Goal: Task Accomplishment & Management: Manage account settings

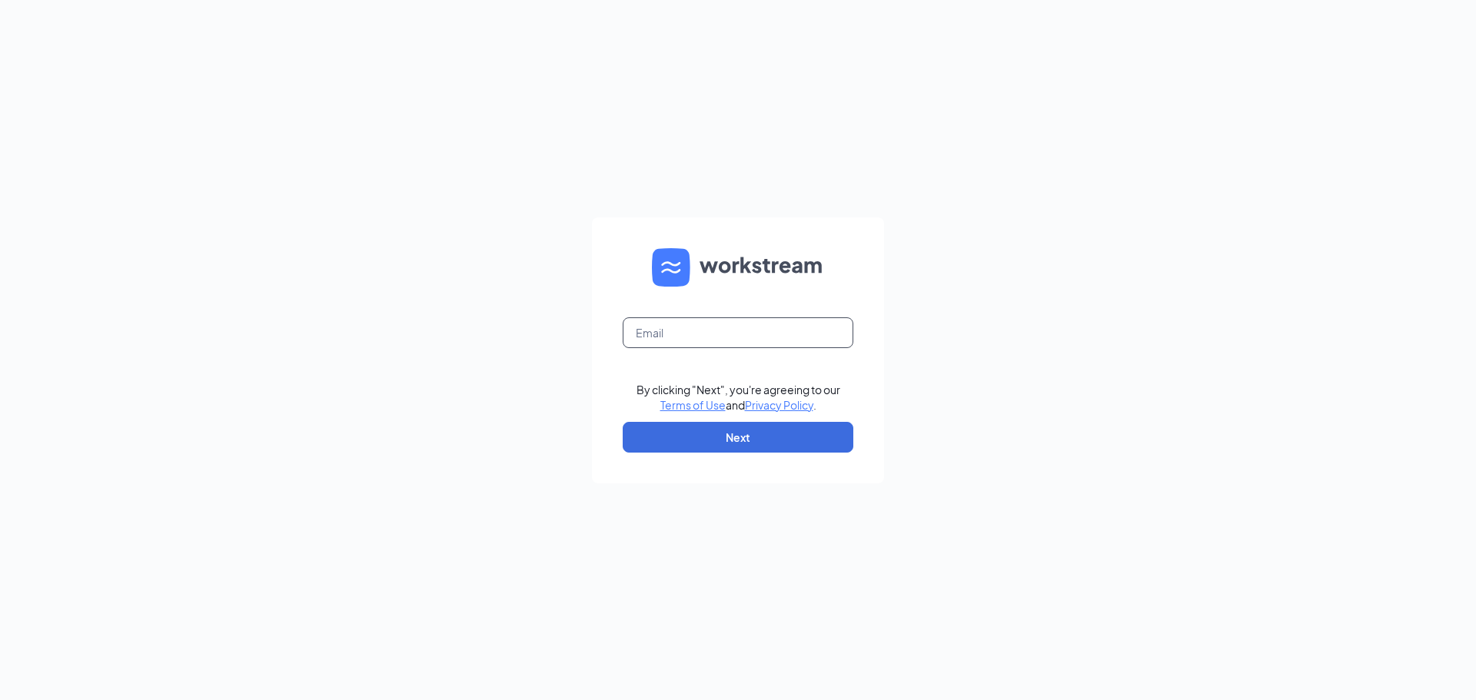
click at [698, 337] on input "text" at bounding box center [738, 332] width 231 height 31
type input "altavia@bigburrito.com"
click at [735, 425] on button "Next" at bounding box center [738, 437] width 231 height 31
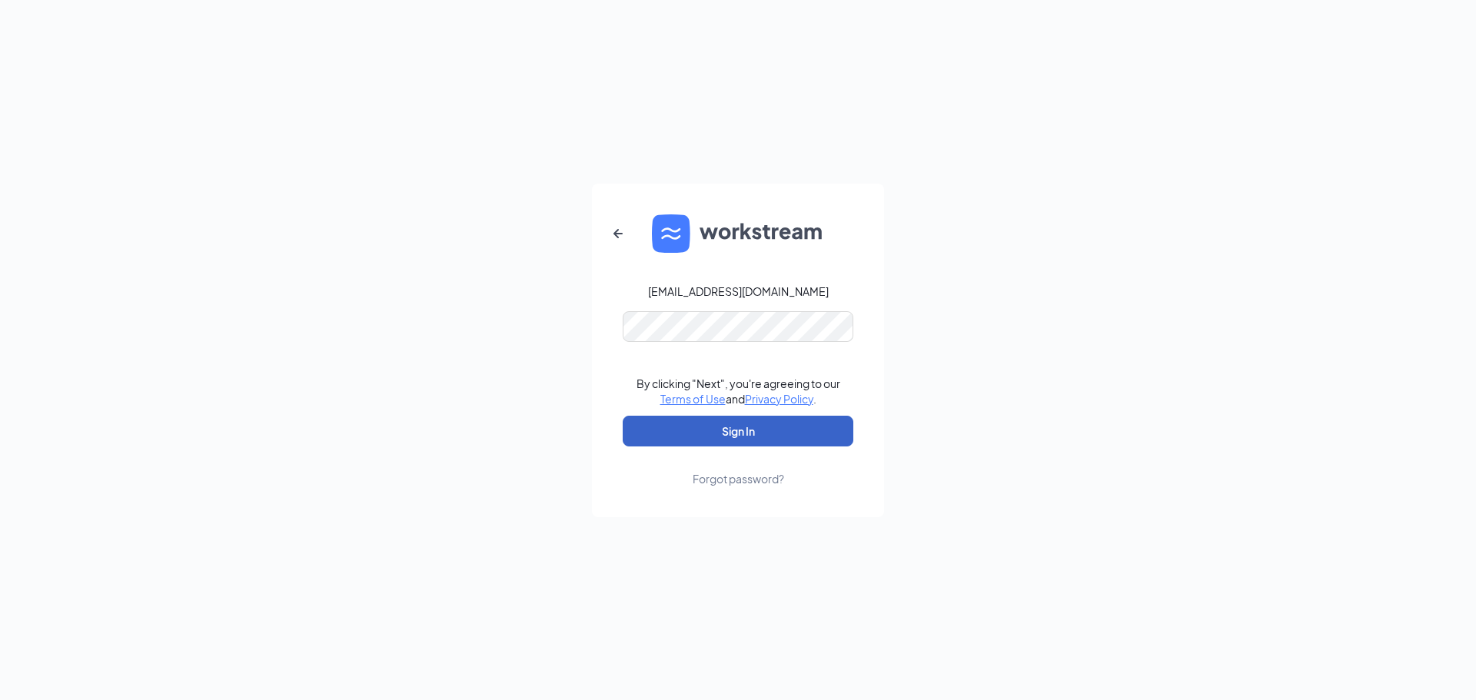
click at [753, 440] on button "Sign In" at bounding box center [738, 431] width 231 height 31
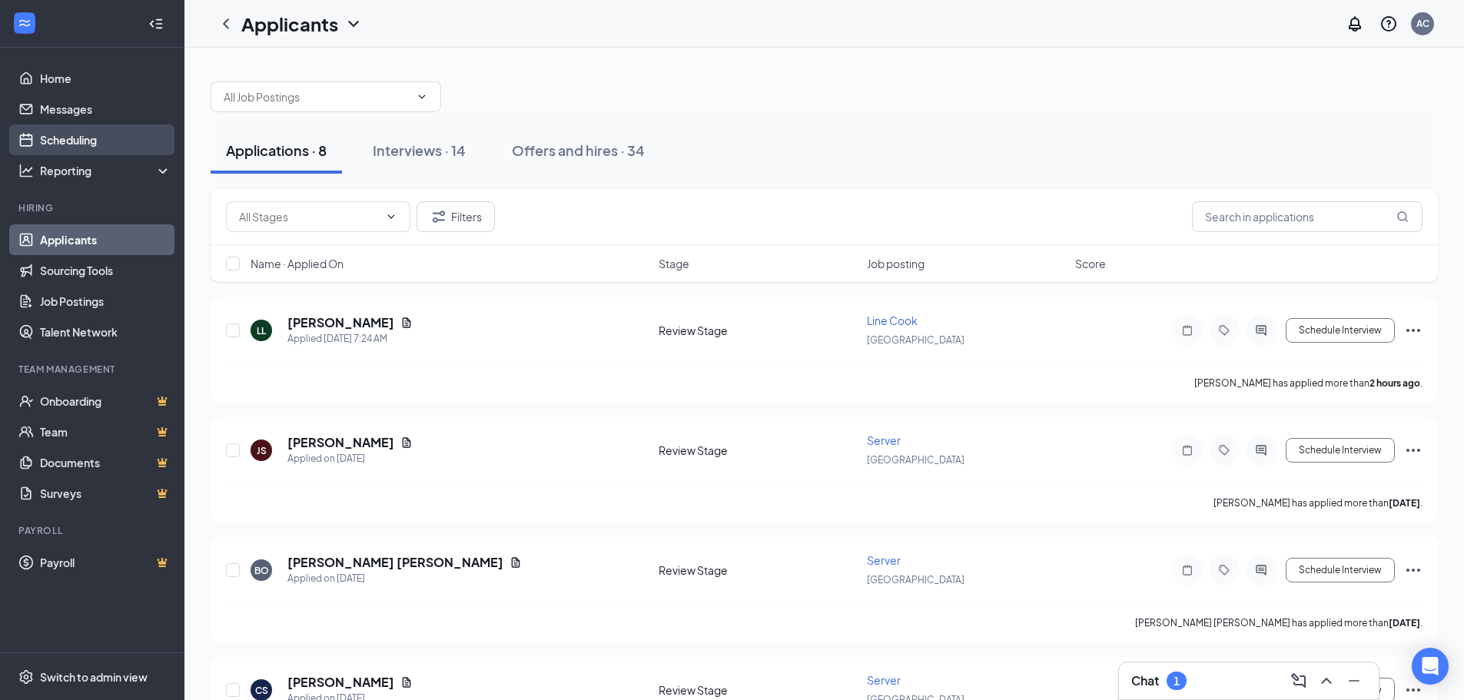
click at [62, 144] on link "Scheduling" at bounding box center [105, 140] width 131 height 31
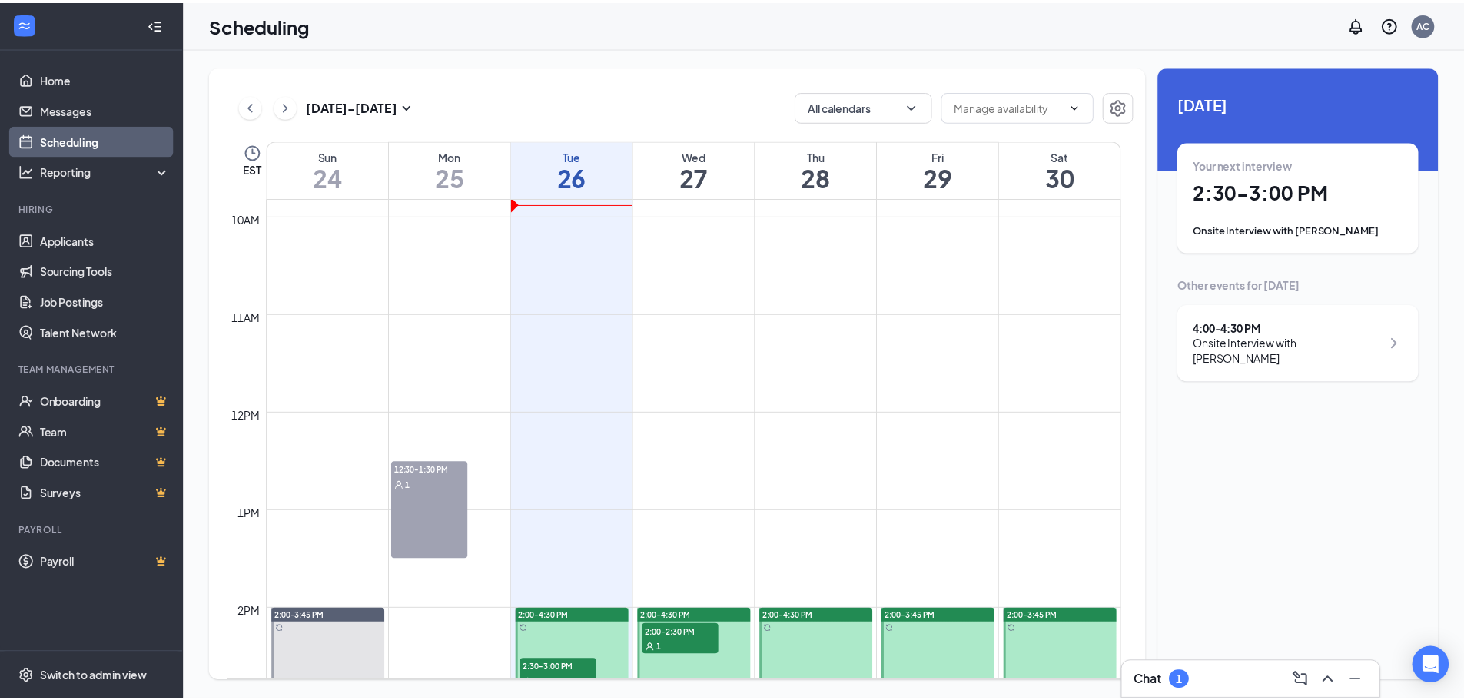
scroll to position [1140, 0]
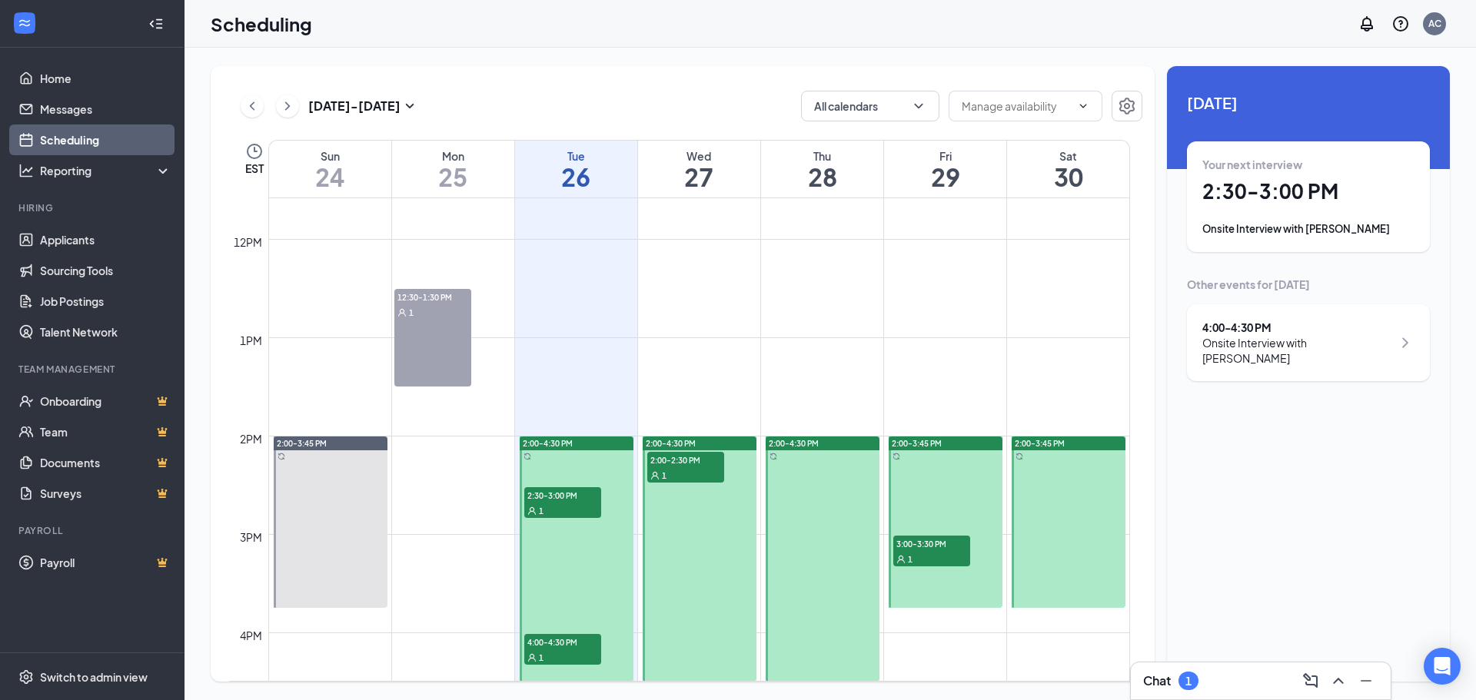
click at [555, 505] on div "1" at bounding box center [562, 510] width 77 height 15
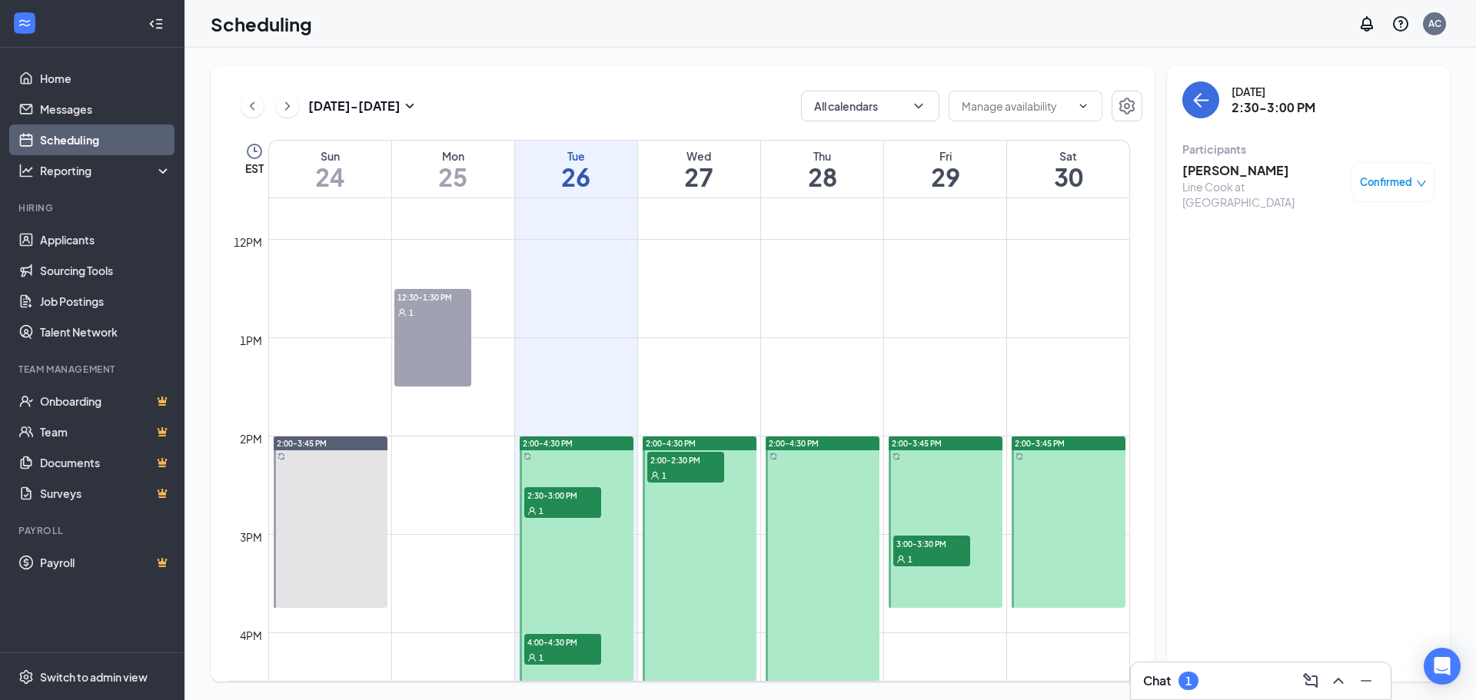
click at [569, 643] on span "4:00-4:30 PM" at bounding box center [562, 641] width 77 height 15
click at [573, 509] on div "1" at bounding box center [562, 510] width 77 height 15
click at [547, 644] on span "4:00-4:30 PM" at bounding box center [562, 641] width 77 height 15
click at [48, 241] on link "Applicants" at bounding box center [105, 239] width 131 height 31
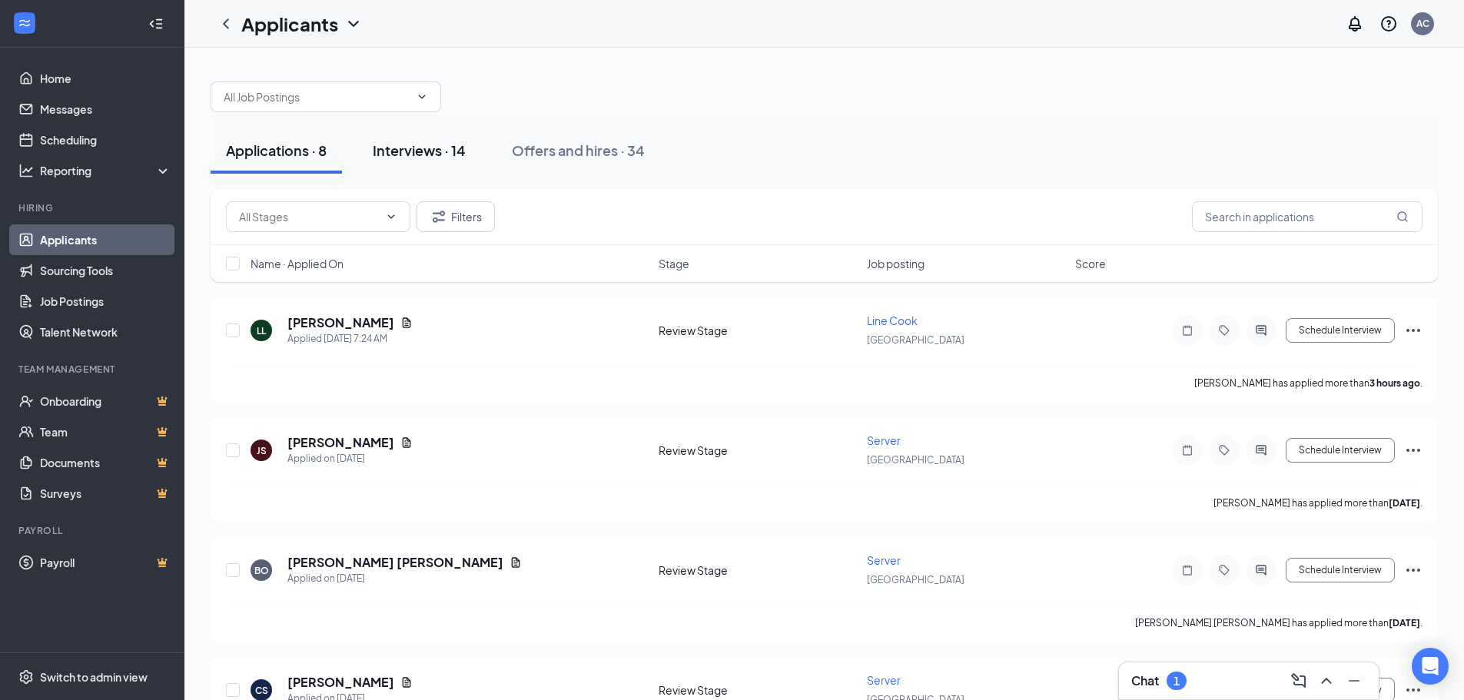
click at [445, 150] on div "Interviews · 14" at bounding box center [419, 150] width 93 height 19
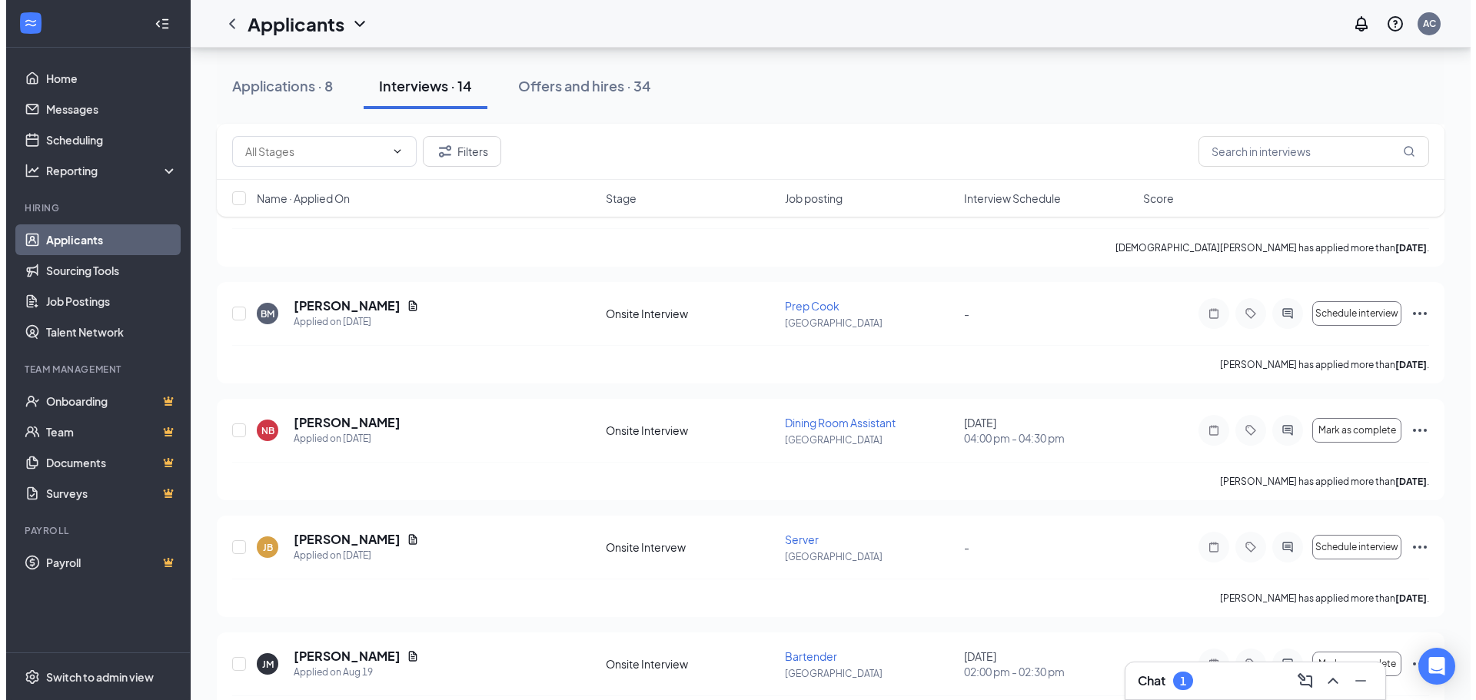
scroll to position [384, 0]
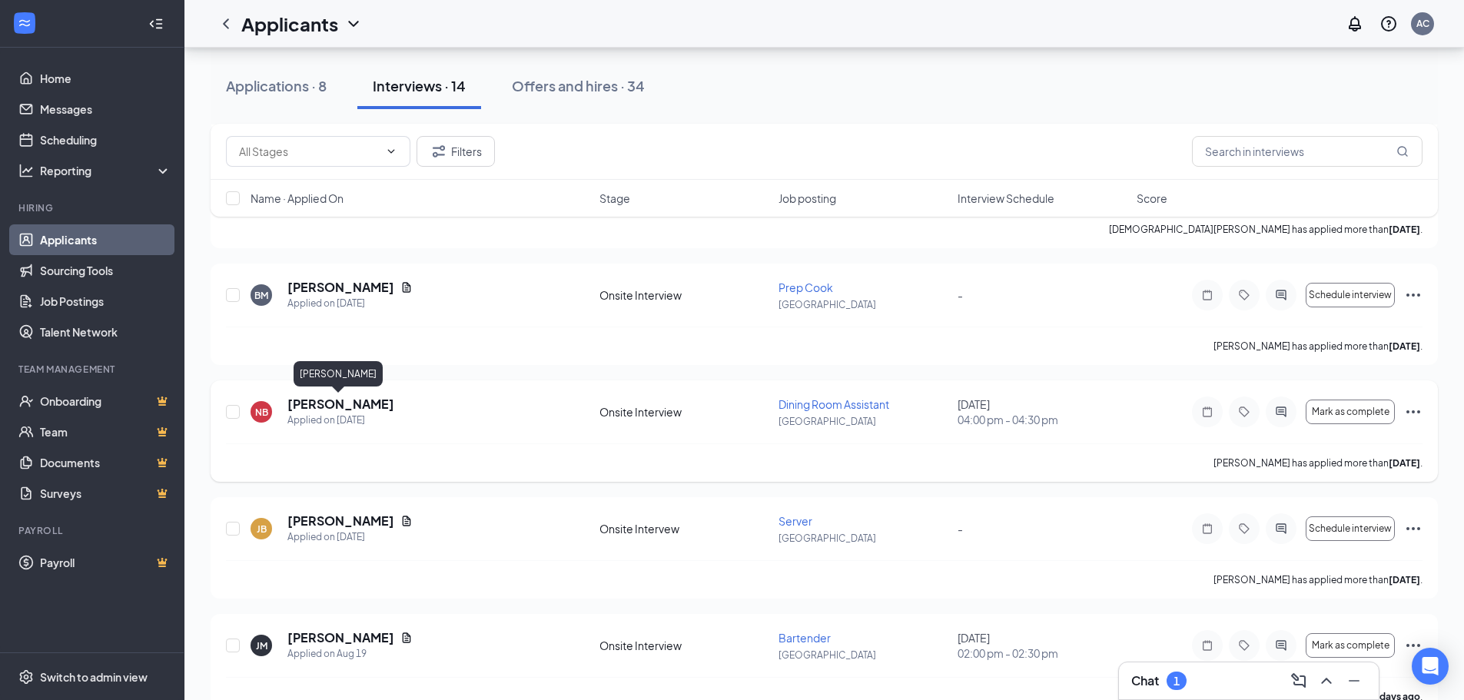
click at [361, 404] on h5 "[PERSON_NAME]" at bounding box center [340, 404] width 107 height 17
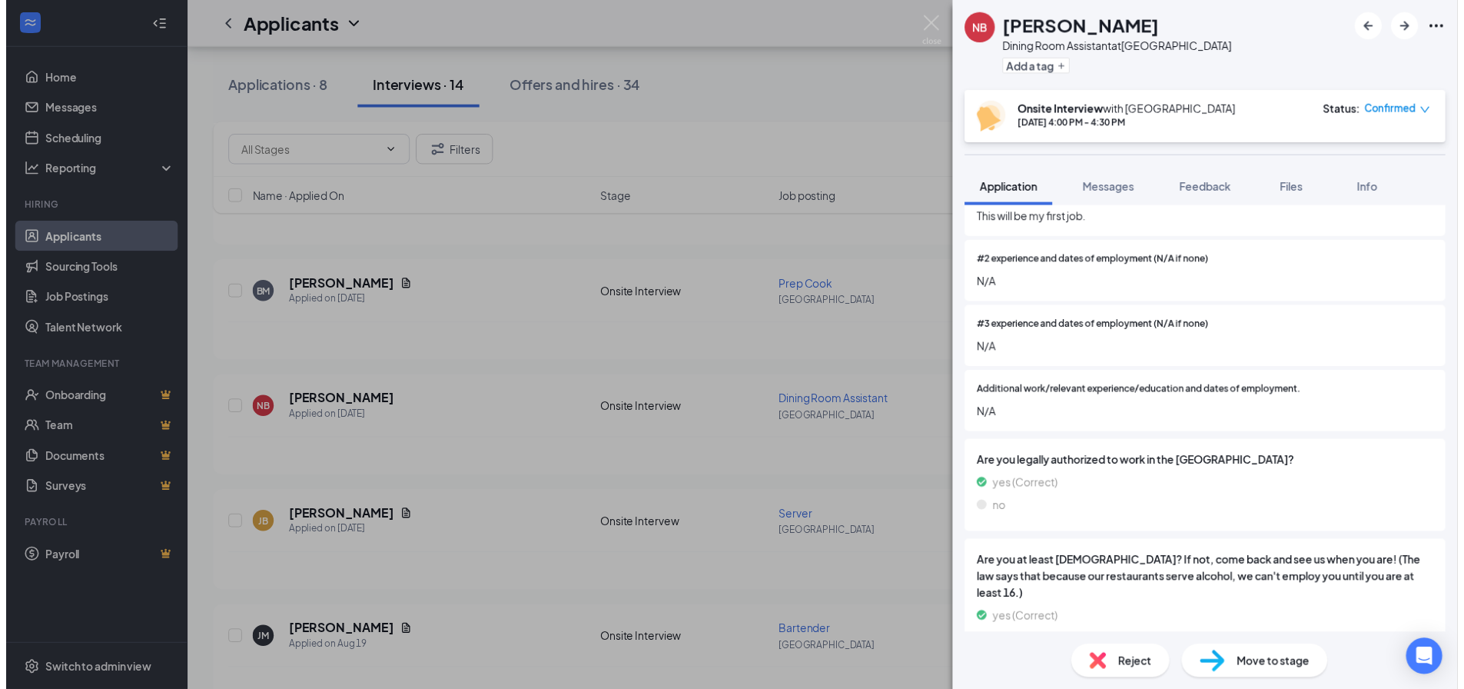
scroll to position [934, 0]
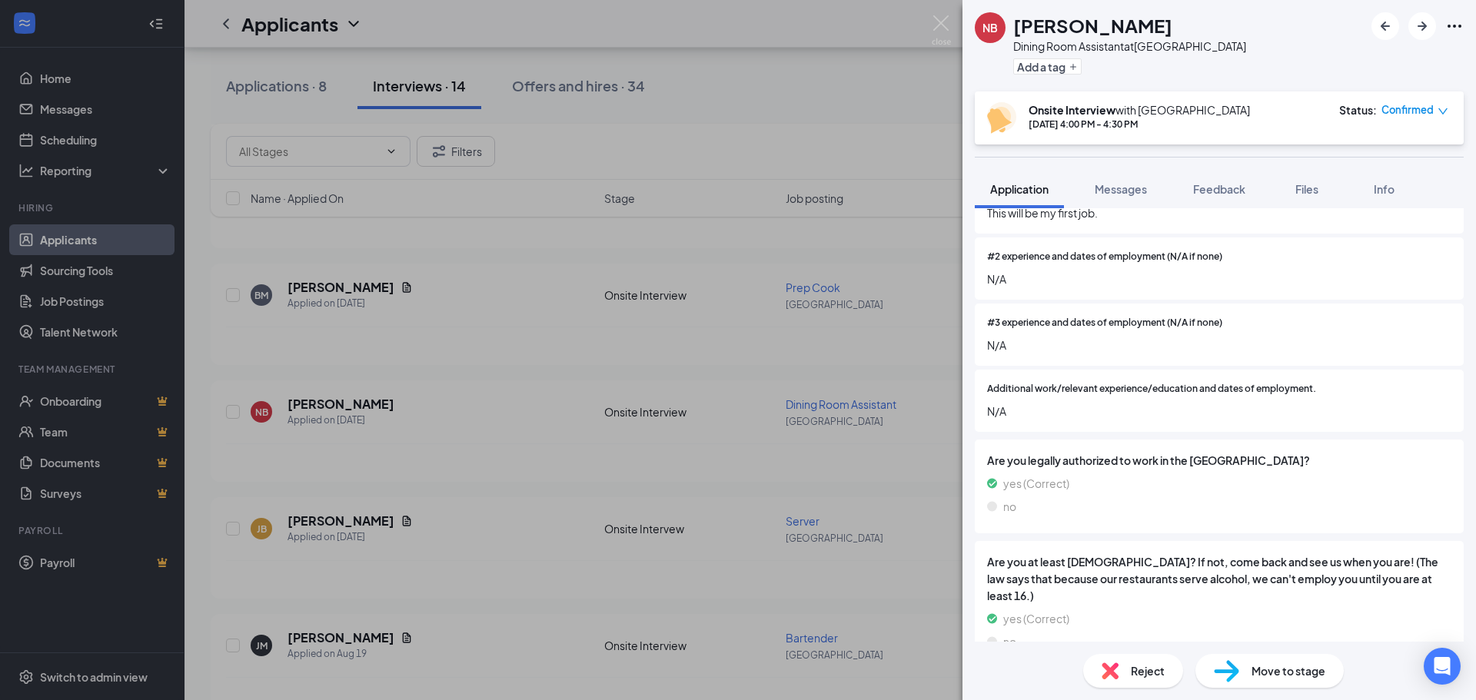
click at [610, 493] on div "NB [PERSON_NAME] Dining Room Assistant at [GEOGRAPHIC_DATA] Add a tag Onsite In…" at bounding box center [738, 350] width 1476 height 700
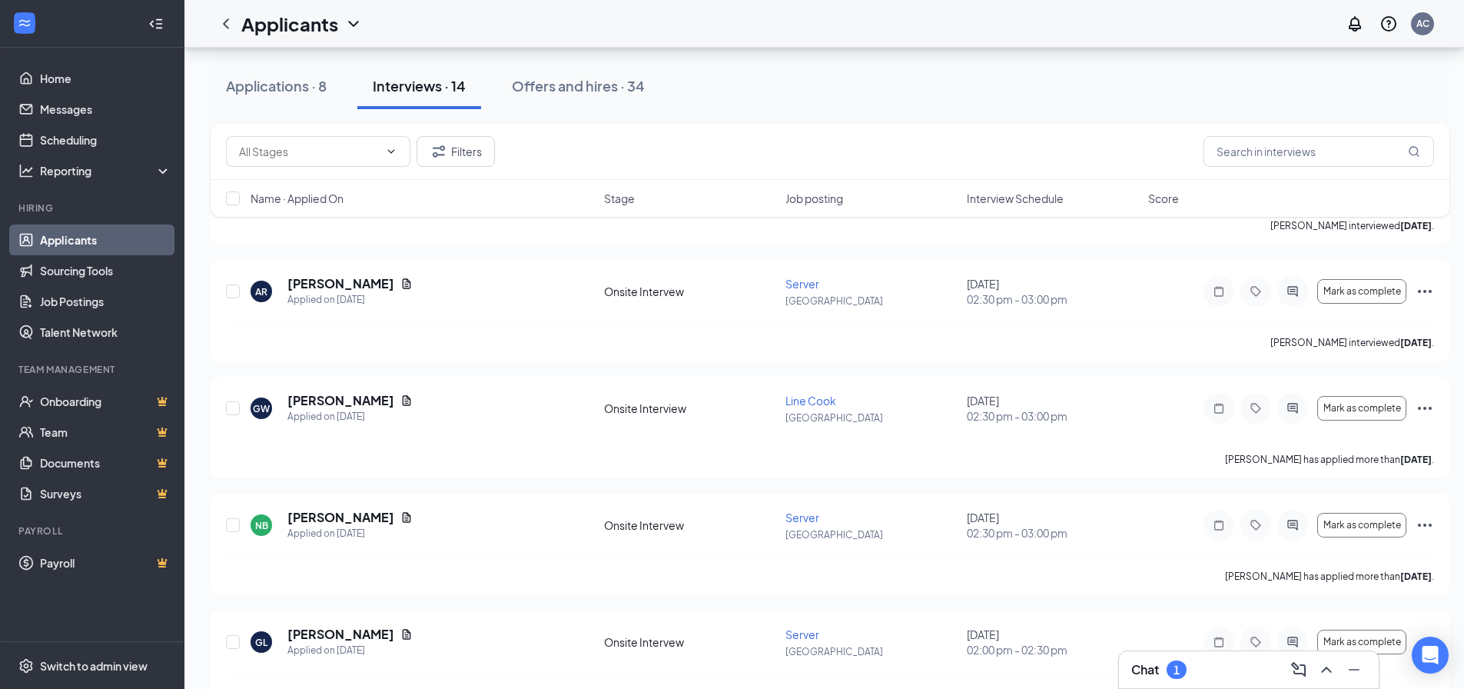
scroll to position [1153, 0]
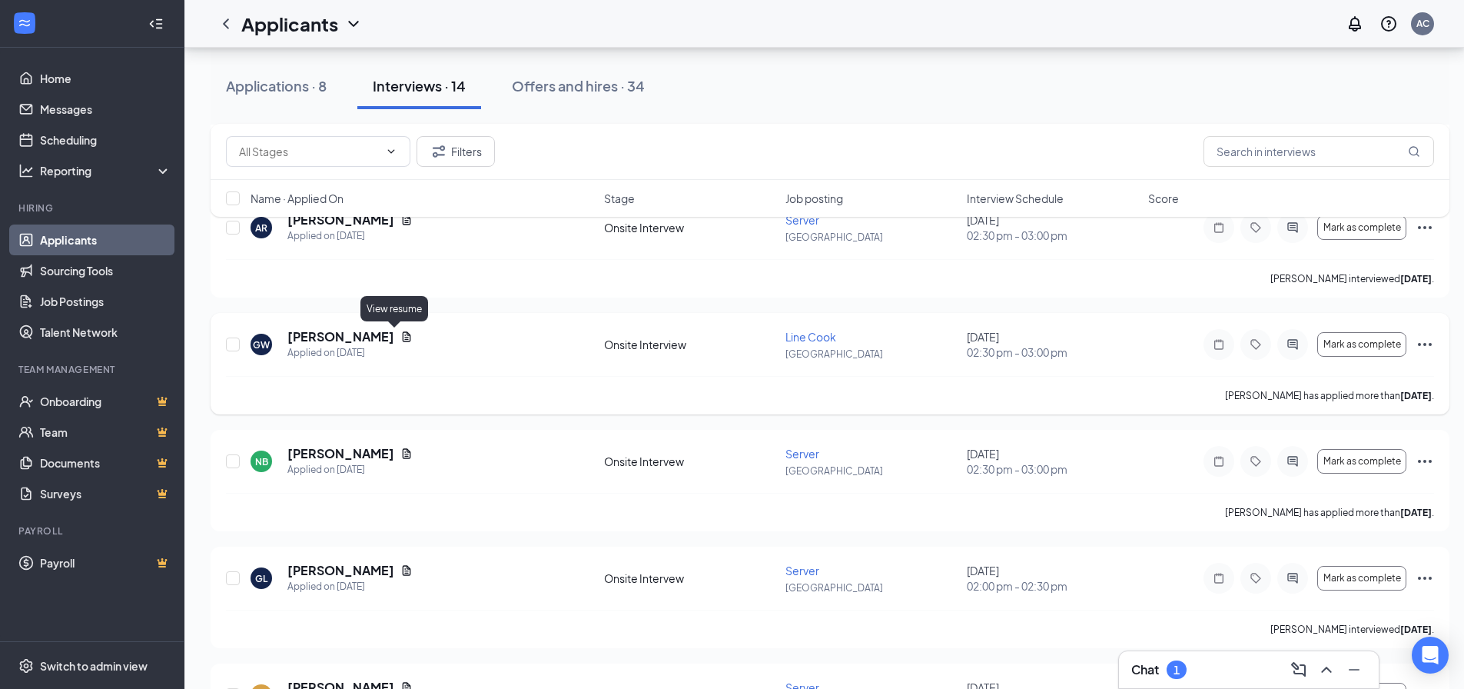
click at [400, 336] on icon "Document" at bounding box center [406, 337] width 12 height 12
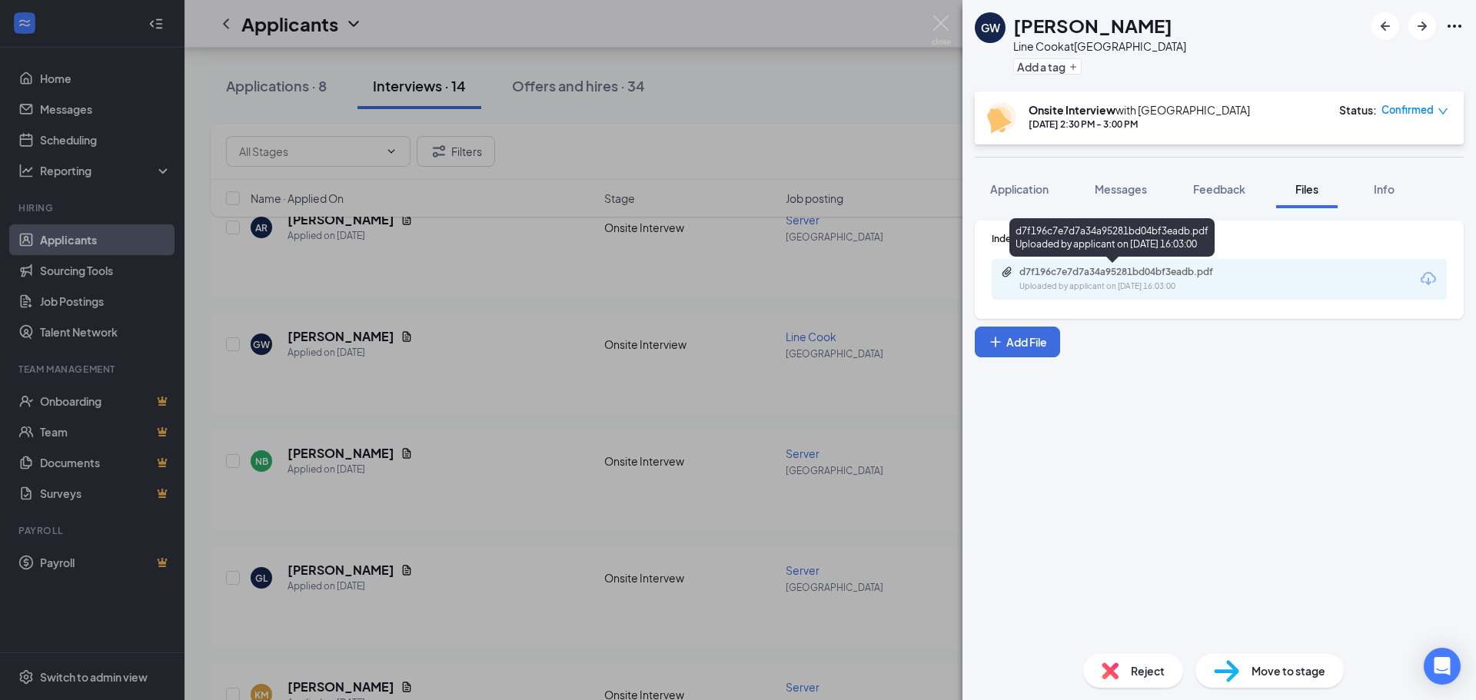
click at [1157, 276] on div "d7f196c7e7d7a34a95281bd04bf3eadb.pdf" at bounding box center [1126, 272] width 215 height 12
click at [934, 22] on img at bounding box center [941, 30] width 19 height 30
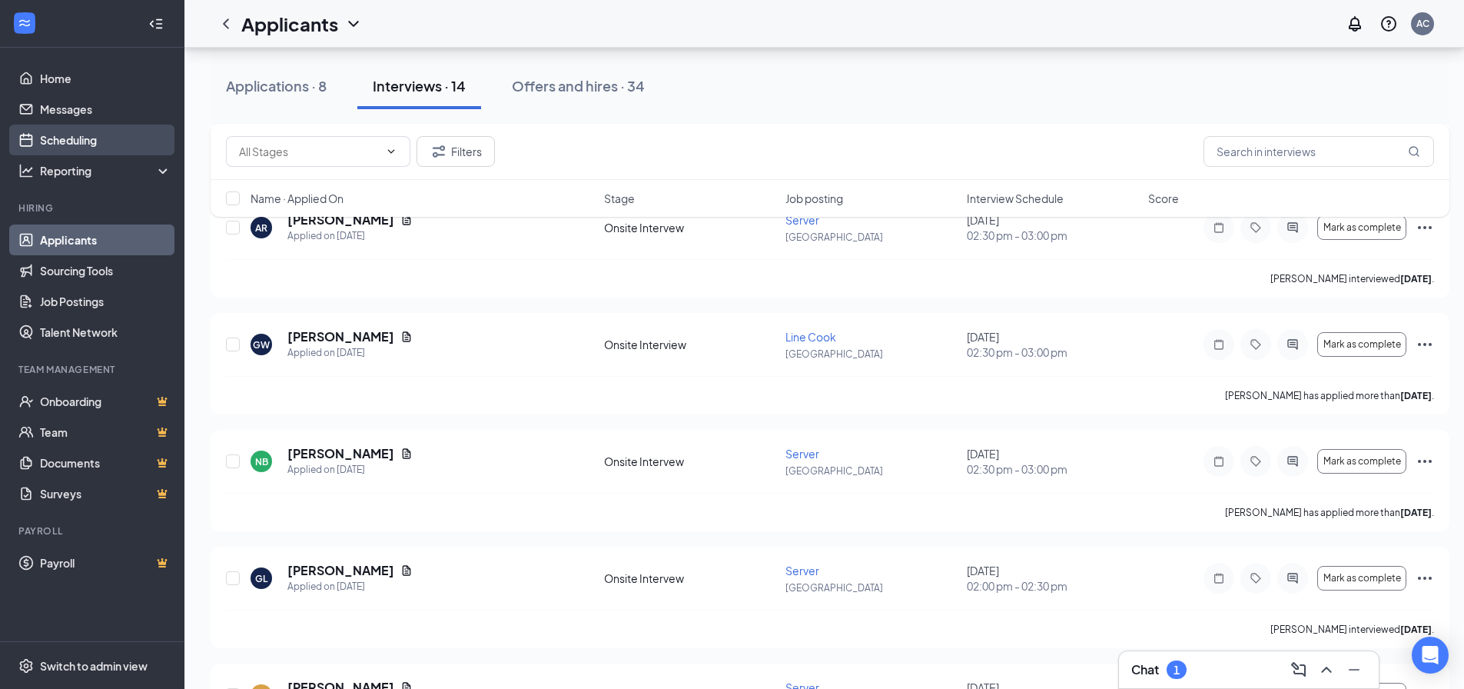
click at [57, 142] on link "Scheduling" at bounding box center [105, 140] width 131 height 31
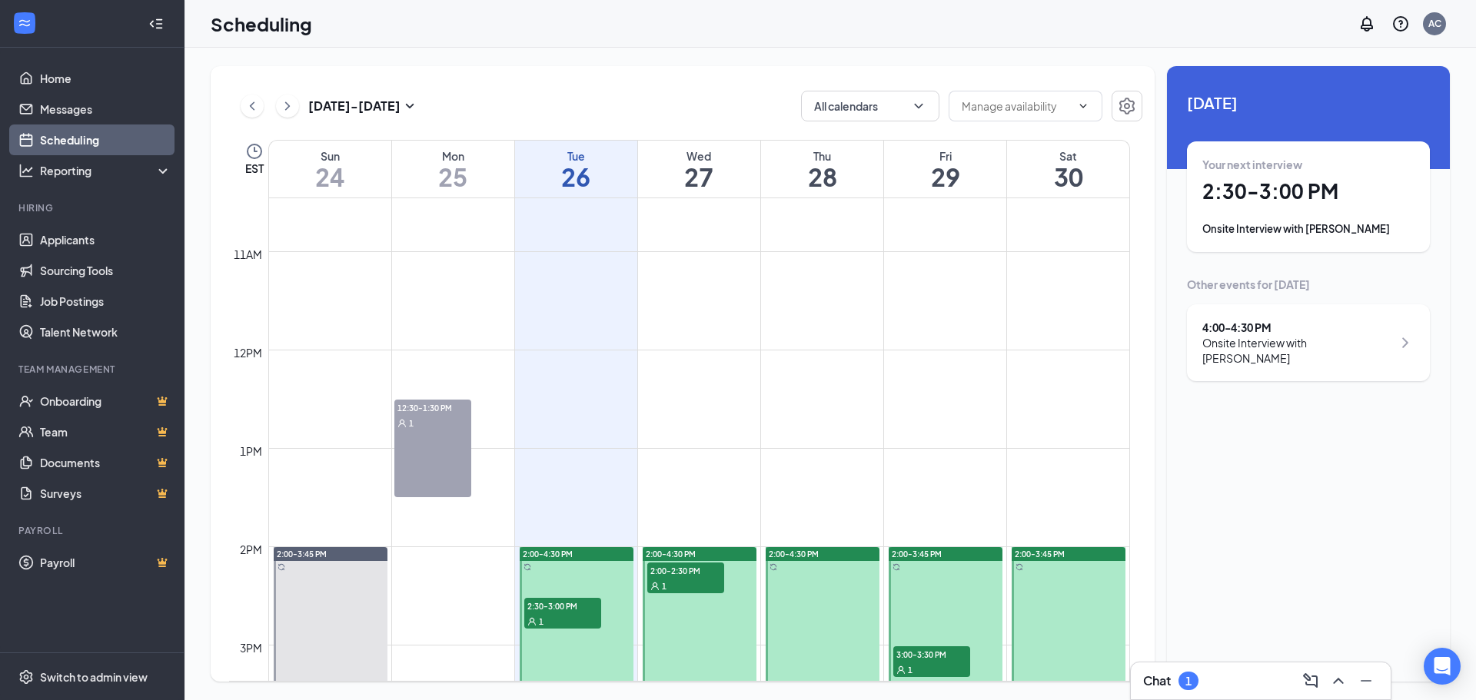
scroll to position [1140, 0]
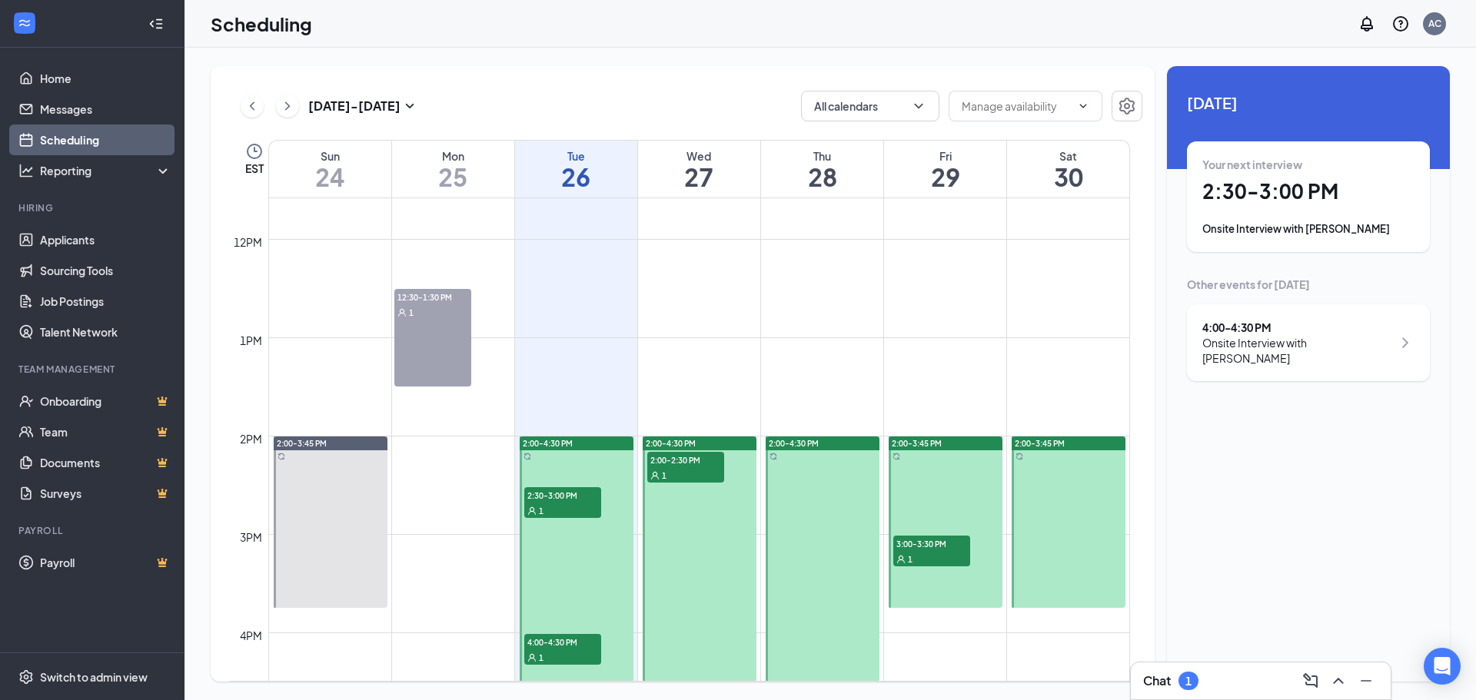
click at [693, 470] on div "1" at bounding box center [685, 474] width 77 height 15
